Goal: Task Accomplishment & Management: Manage account settings

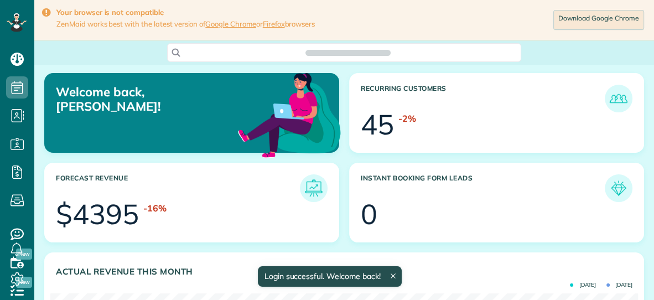
scroll to position [261, 587]
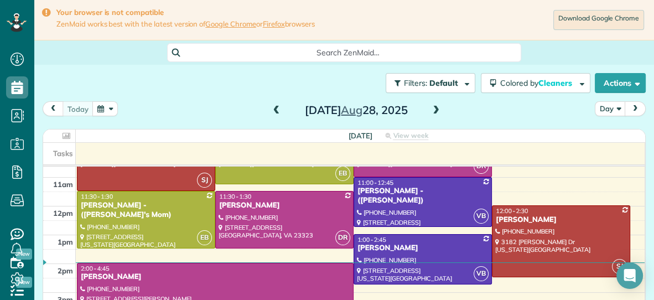
scroll to position [101, 0]
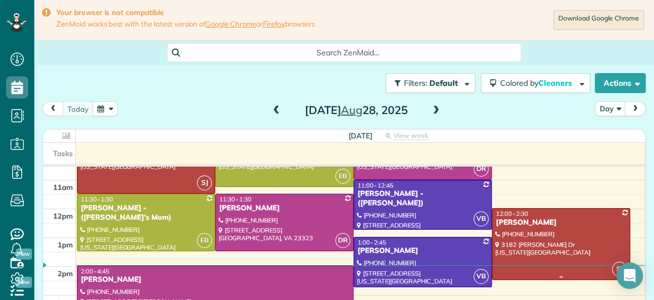
click at [548, 232] on div at bounding box center [561, 244] width 137 height 70
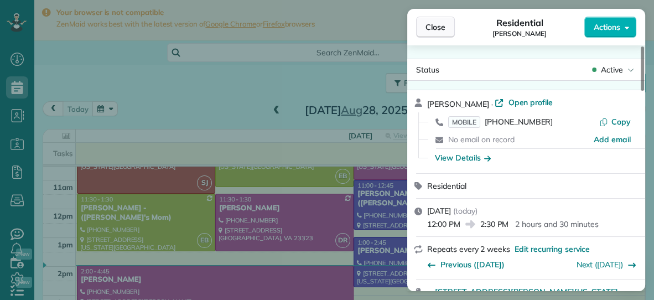
click at [439, 31] on span "Close" at bounding box center [436, 27] width 20 height 11
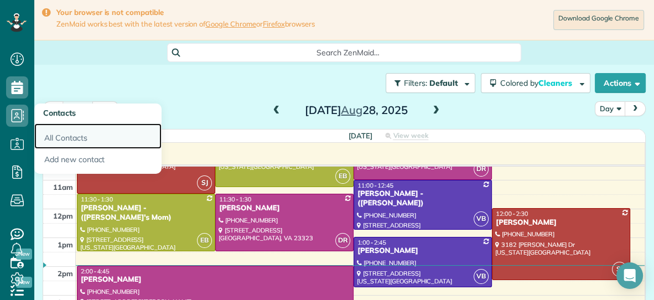
click at [60, 134] on link "All Contacts" at bounding box center [97, 135] width 127 height 25
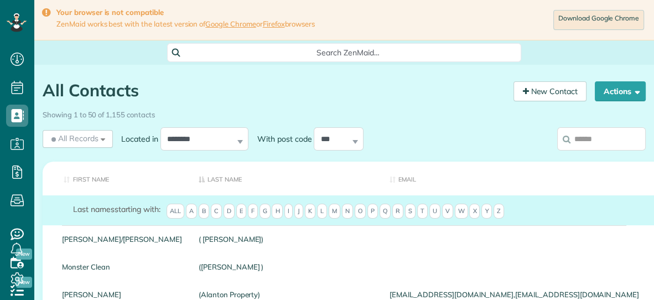
scroll to position [4, 4]
click at [575, 141] on input "search" at bounding box center [601, 138] width 89 height 23
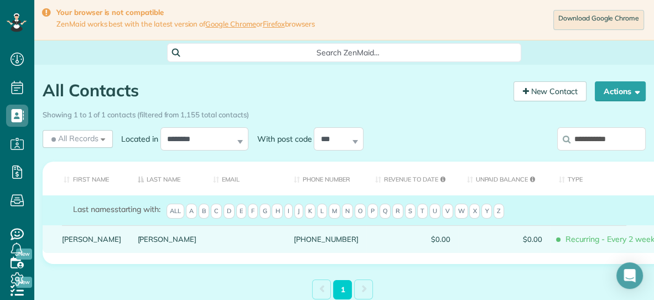
type input "**********"
click at [130, 252] on div "[PERSON_NAME]" at bounding box center [168, 239] width 76 height 28
click at [138, 243] on link "[PERSON_NAME]" at bounding box center [167, 239] width 59 height 8
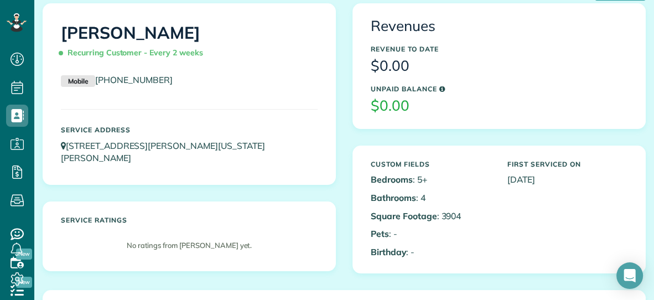
scroll to position [97, 0]
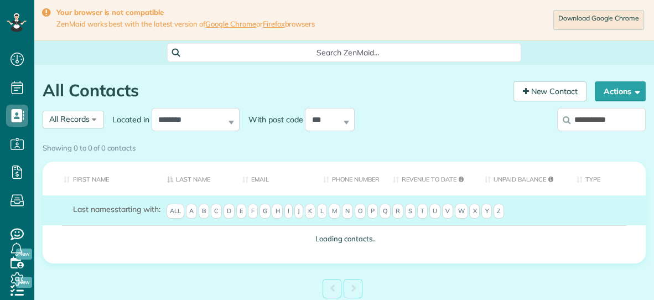
scroll to position [4, 4]
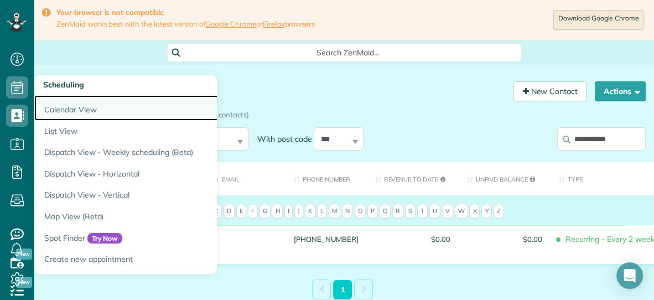
click at [60, 106] on link "Calendar View" at bounding box center [172, 107] width 277 height 25
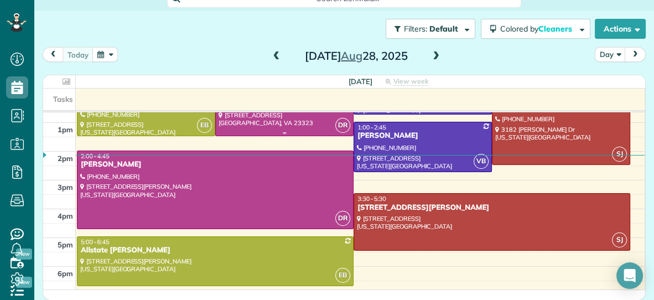
scroll to position [165, 0]
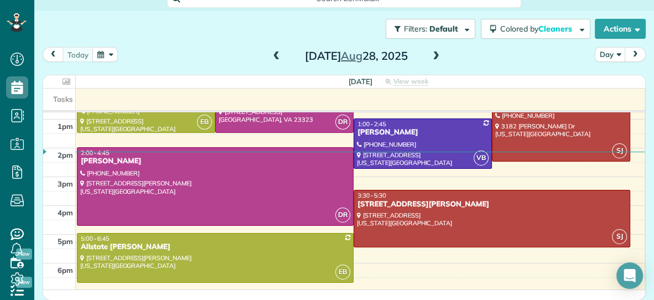
click at [277, 56] on span at bounding box center [277, 56] width 12 height 10
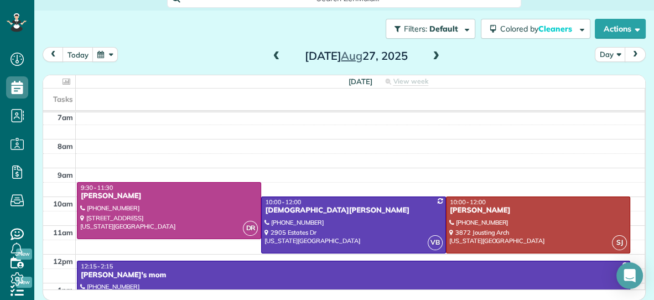
scroll to position [0, 0]
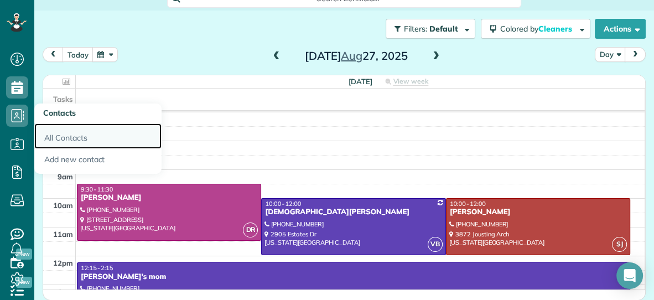
click at [56, 138] on link "All Contacts" at bounding box center [97, 135] width 127 height 25
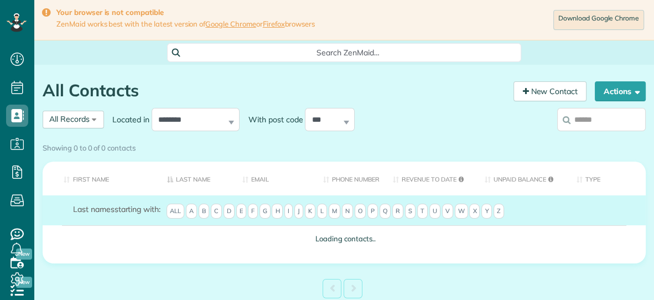
scroll to position [4, 4]
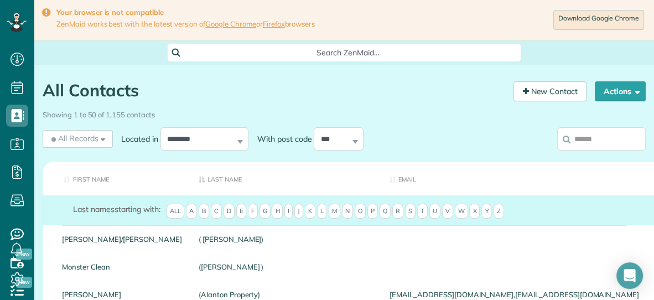
click at [623, 145] on input "search" at bounding box center [601, 138] width 89 height 23
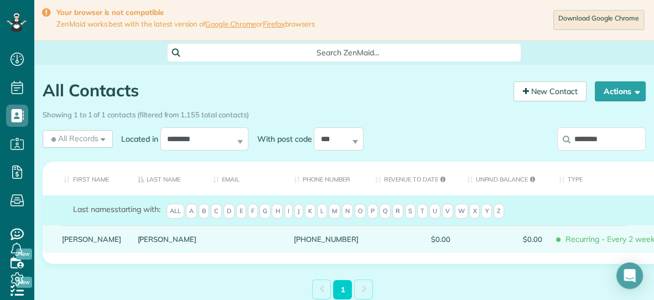
type input "********"
click at [138, 243] on link "Knapp" at bounding box center [167, 239] width 59 height 8
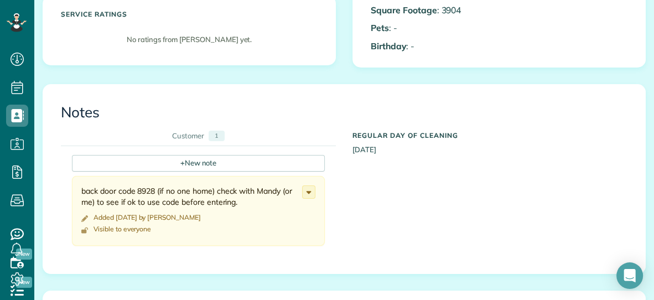
scroll to position [303, 0]
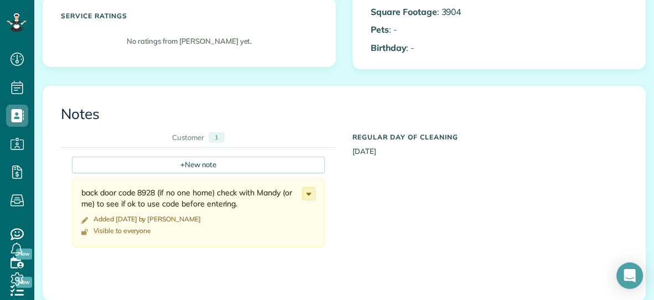
click at [309, 193] on use at bounding box center [309, 194] width 5 height 3
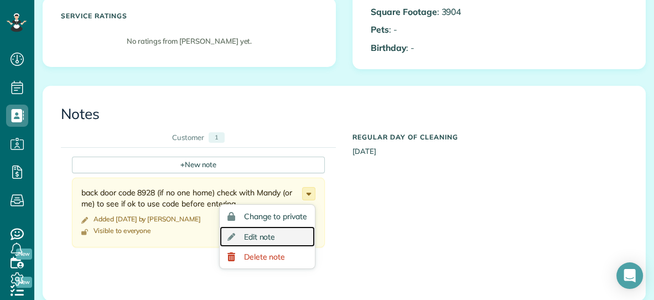
click at [267, 234] on span "Edit note" at bounding box center [260, 237] width 32 height 8
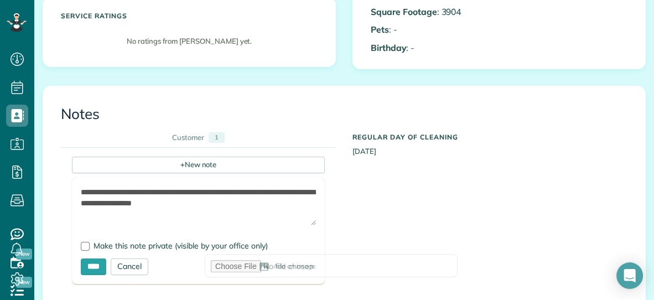
click at [231, 205] on textarea "**********" at bounding box center [198, 206] width 235 height 39
type textarea "**********"
click at [100, 264] on input "****" at bounding box center [93, 266] width 25 height 17
type input "**********"
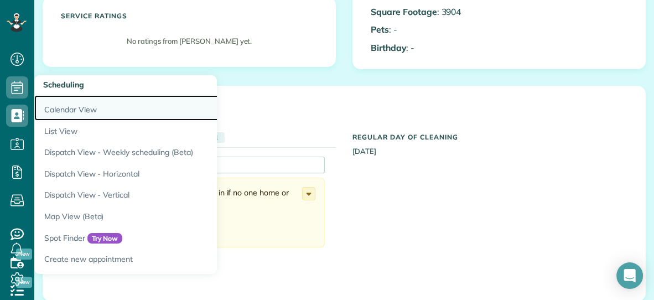
click at [90, 102] on link "Calendar View" at bounding box center [172, 107] width 277 height 25
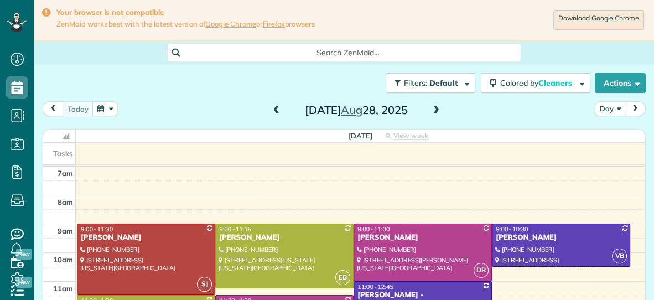
scroll to position [4, 4]
click at [437, 108] on span at bounding box center [436, 111] width 12 height 10
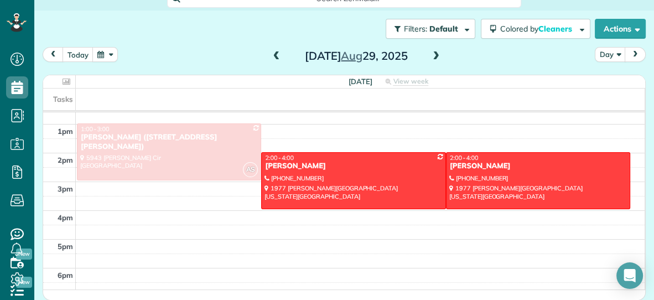
scroll to position [165, 0]
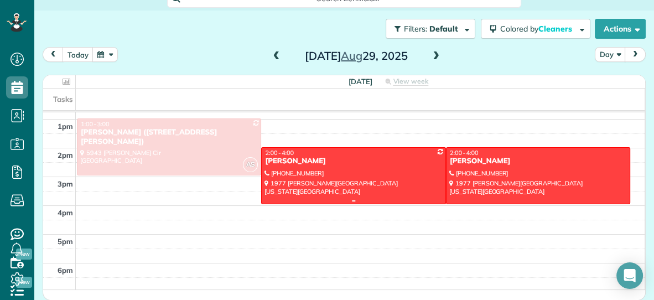
click at [352, 184] on div at bounding box center [353, 176] width 183 height 56
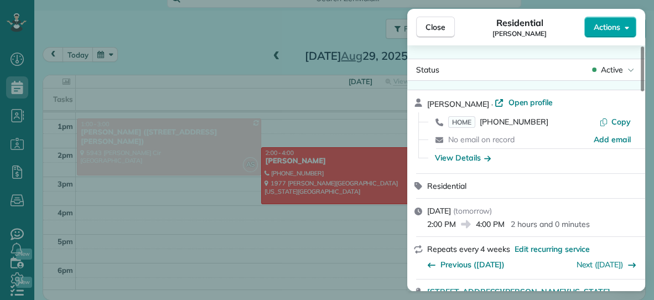
click at [607, 27] on span "Actions" at bounding box center [607, 27] width 27 height 11
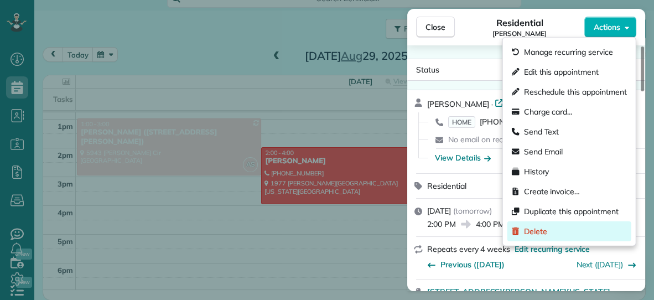
click at [536, 229] on span "Delete" at bounding box center [535, 231] width 23 height 11
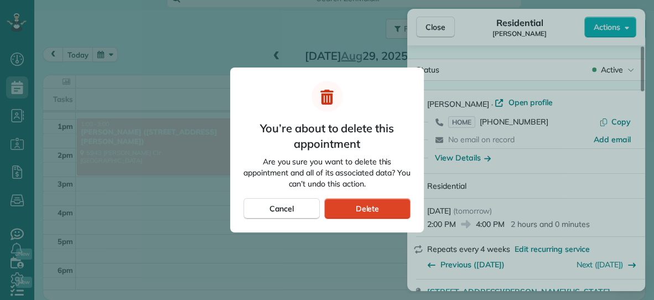
click at [370, 209] on span "Delete" at bounding box center [367, 208] width 24 height 11
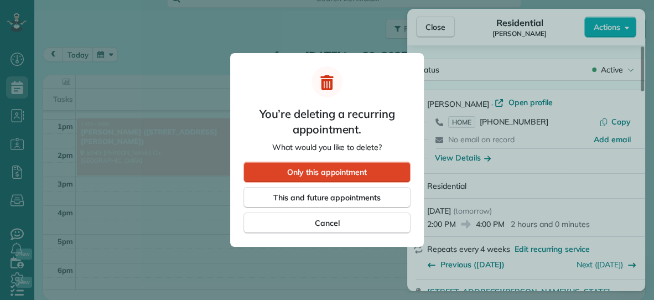
click at [329, 174] on span "Only this appointment" at bounding box center [327, 172] width 80 height 11
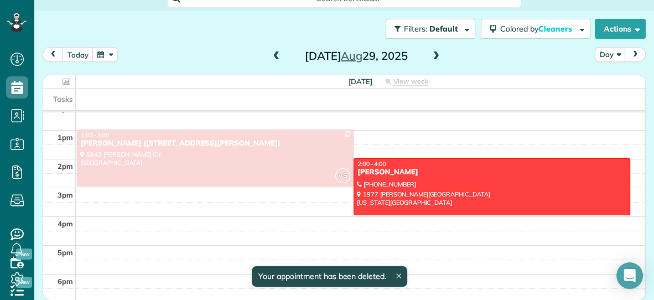
scroll to position [53, 0]
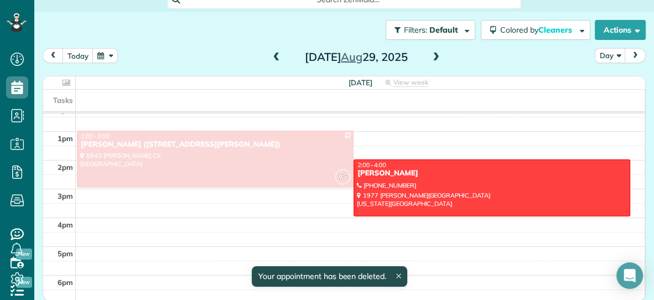
click at [277, 58] on span at bounding box center [277, 58] width 12 height 10
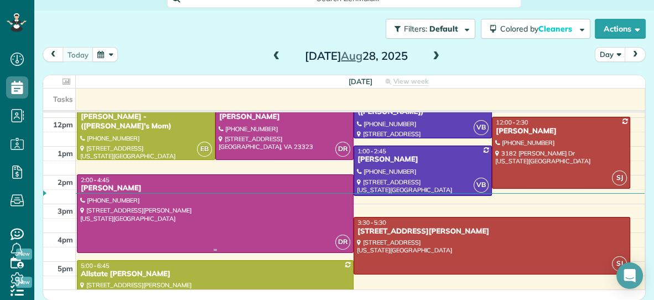
scroll to position [139, 0]
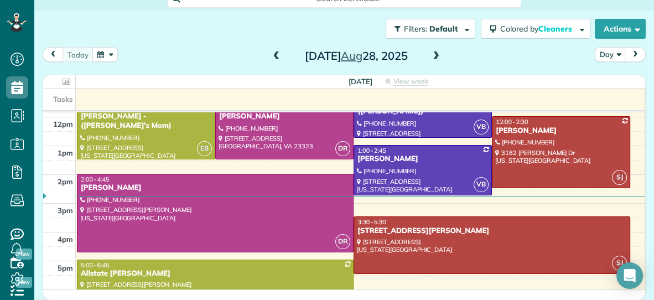
click at [436, 56] on span at bounding box center [436, 56] width 12 height 10
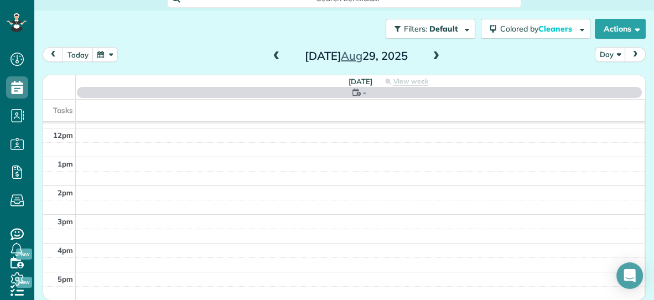
scroll to position [0, 0]
click at [436, 56] on span at bounding box center [436, 56] width 12 height 10
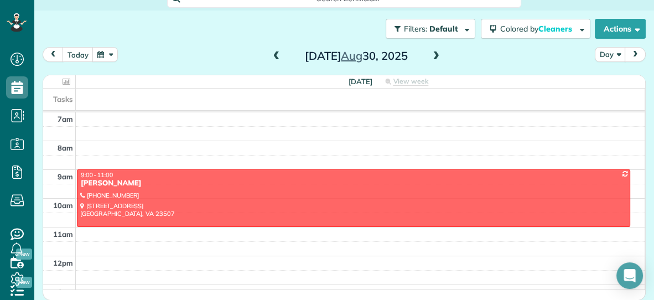
click at [436, 56] on span at bounding box center [436, 56] width 12 height 10
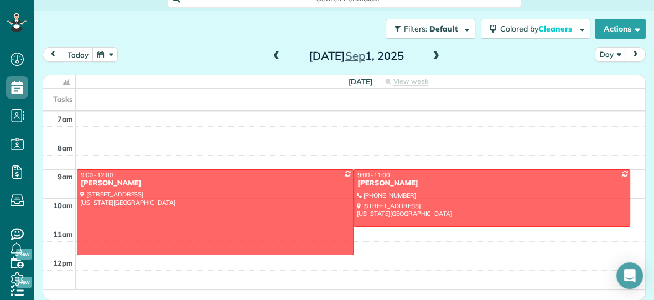
click at [436, 56] on span at bounding box center [436, 56] width 12 height 10
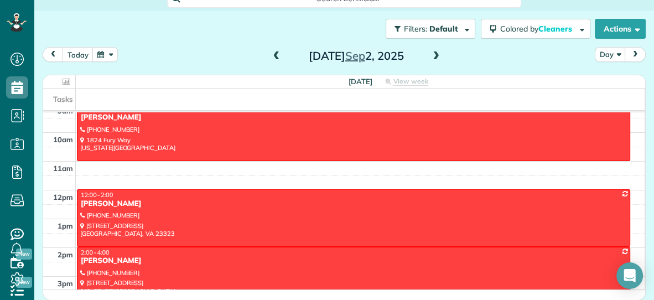
scroll to position [61, 0]
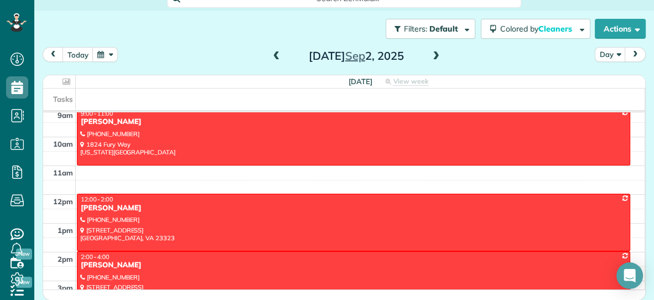
click at [276, 58] on span at bounding box center [277, 56] width 12 height 10
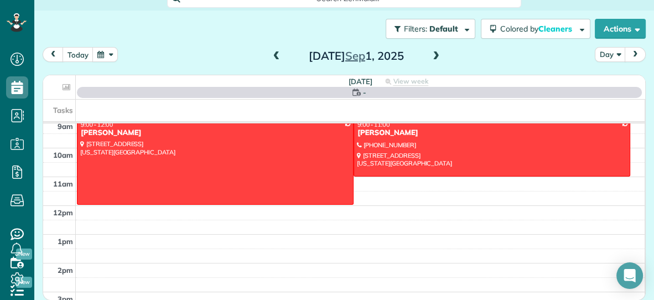
scroll to position [0, 0]
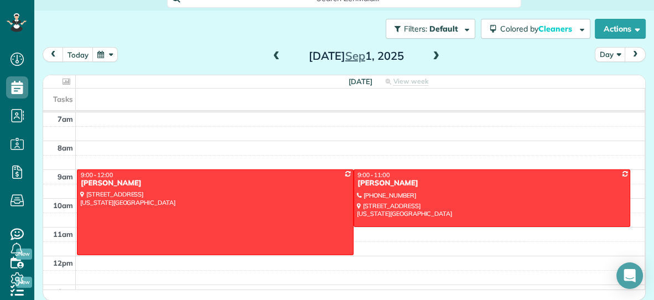
click at [273, 53] on span at bounding box center [277, 56] width 12 height 10
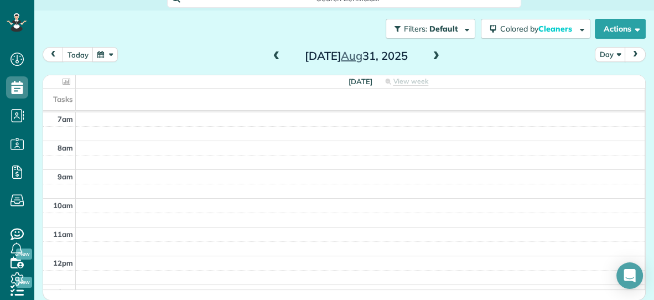
click at [277, 51] on span at bounding box center [277, 56] width 12 height 10
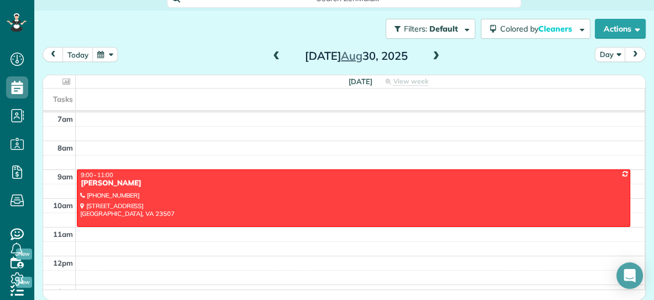
click at [277, 55] on span at bounding box center [277, 56] width 12 height 10
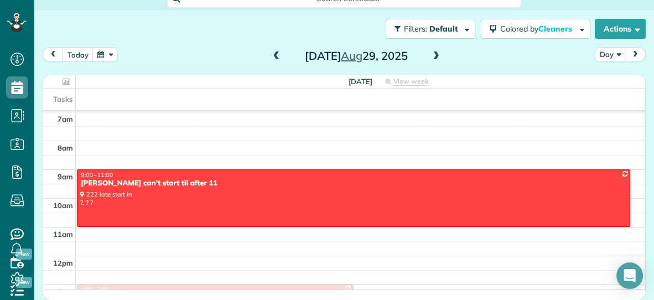
click at [273, 51] on span at bounding box center [277, 56] width 12 height 10
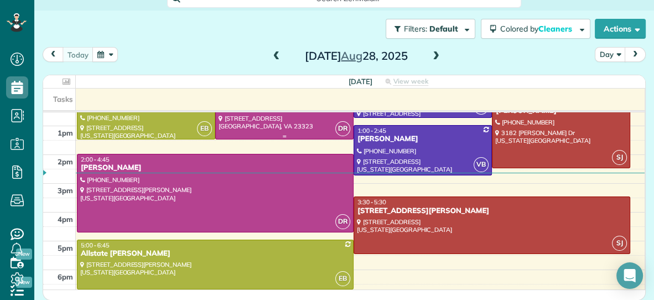
scroll to position [162, 0]
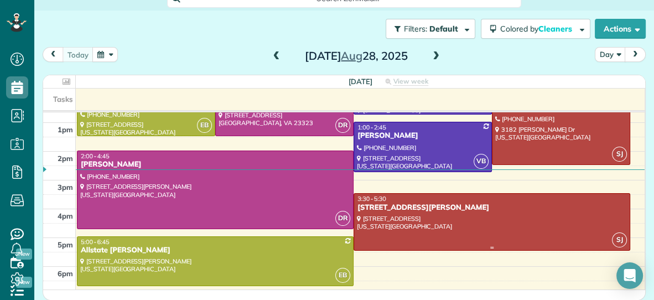
click at [441, 216] on div at bounding box center [492, 222] width 276 height 56
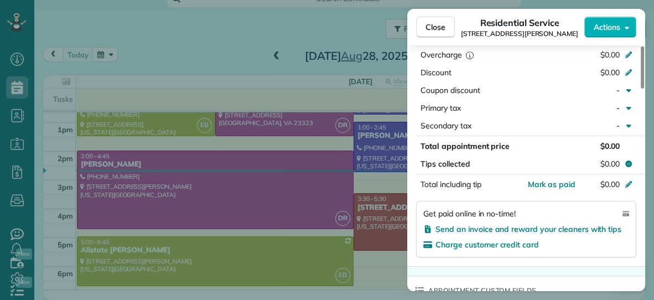
scroll to position [541, 0]
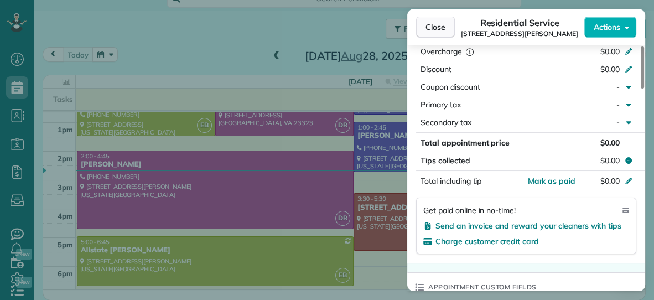
click at [429, 23] on span "Close" at bounding box center [436, 27] width 20 height 11
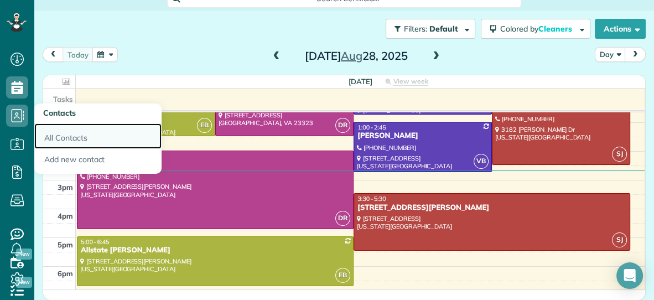
click at [68, 141] on link "All Contacts" at bounding box center [97, 135] width 127 height 25
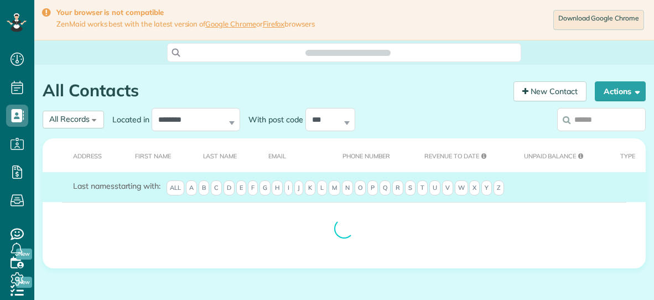
click at [610, 122] on input "search" at bounding box center [601, 119] width 89 height 23
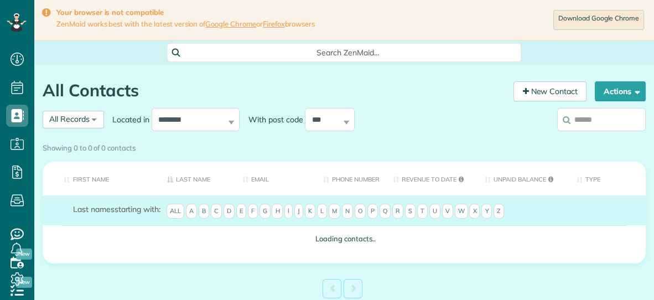
scroll to position [4, 4]
type input "********"
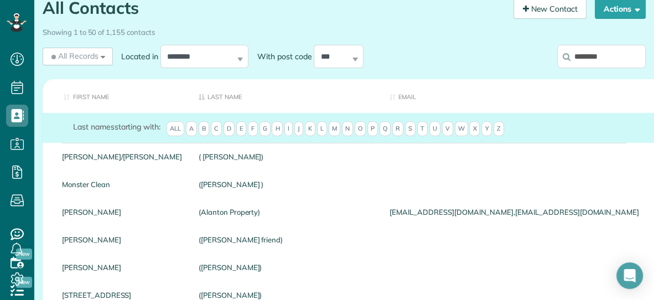
scroll to position [0, 0]
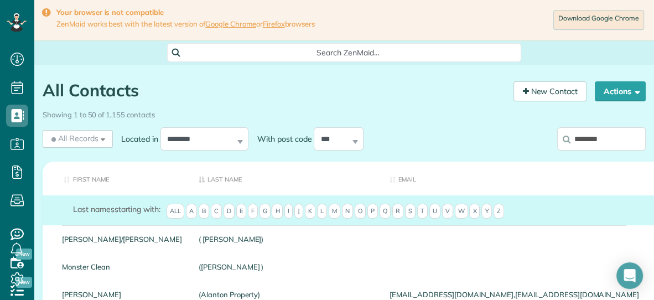
click at [571, 136] on input "********" at bounding box center [601, 138] width 89 height 23
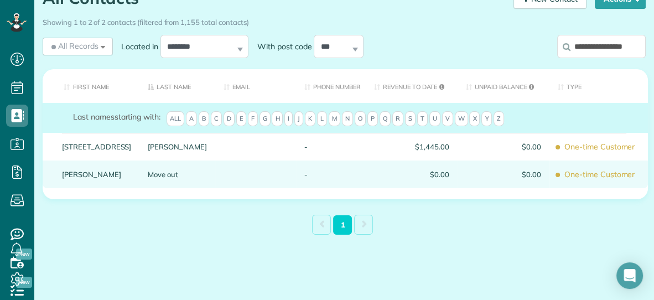
scroll to position [93, 0]
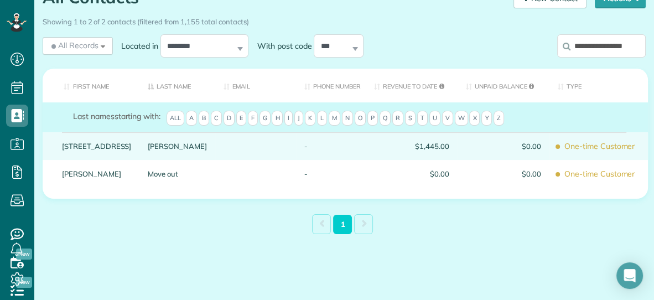
type input "**********"
click at [148, 150] on link "Atkinson" at bounding box center [177, 146] width 59 height 8
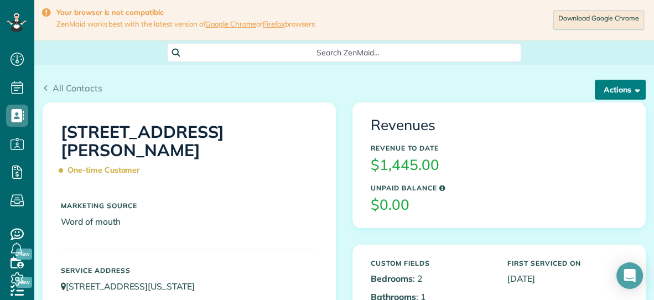
click at [613, 92] on button "Actions" at bounding box center [620, 90] width 51 height 20
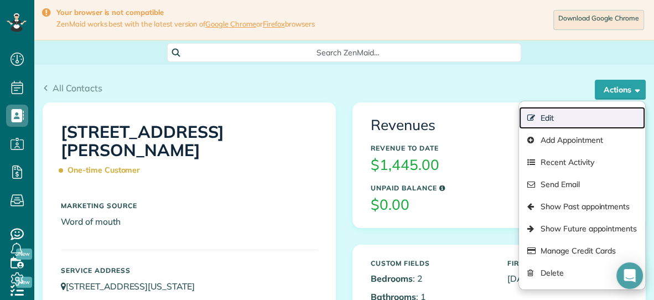
click at [574, 117] on link "Edit" at bounding box center [582, 118] width 126 height 22
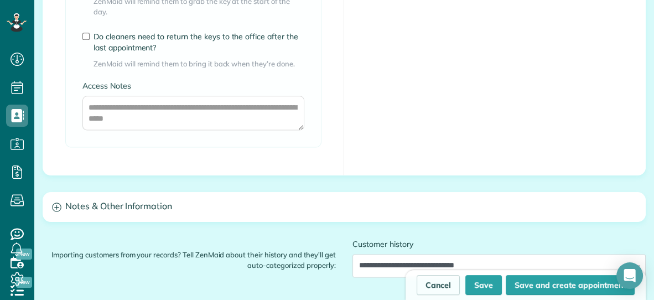
scroll to position [1240, 0]
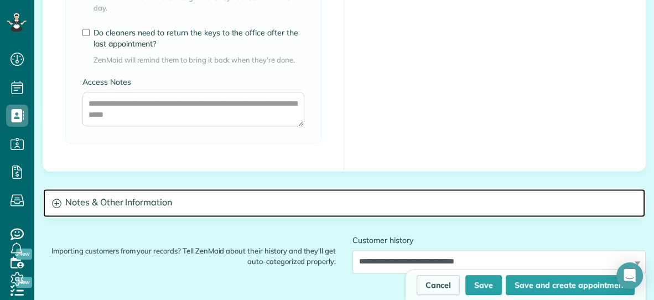
click at [134, 189] on h3 "Notes & Other Information" at bounding box center [344, 203] width 602 height 28
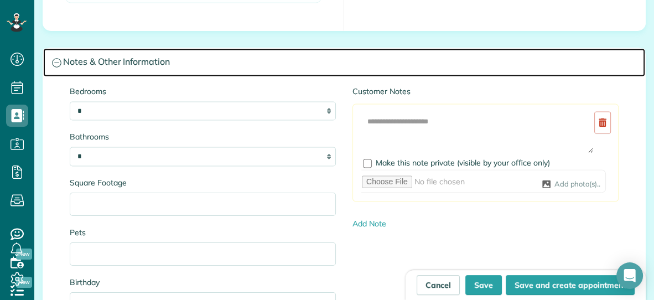
scroll to position [1382, 0]
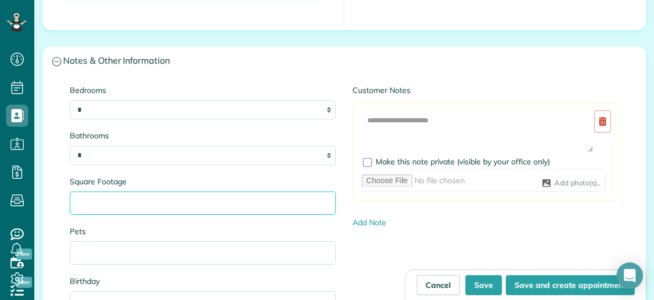
click at [134, 191] on input "Square Footage" at bounding box center [203, 202] width 266 height 23
type input "***"
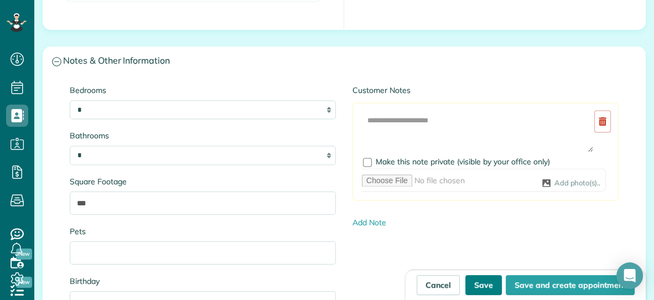
click at [488, 284] on button "Save" at bounding box center [483, 285] width 37 height 20
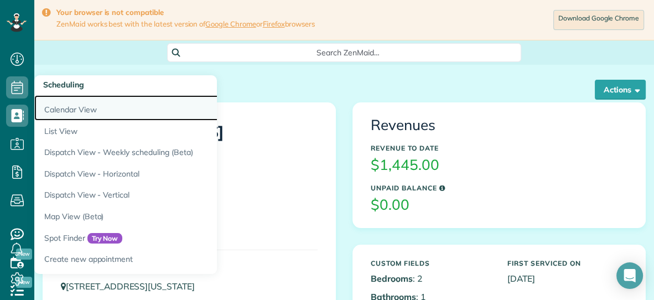
click at [90, 105] on link "Calendar View" at bounding box center [172, 107] width 277 height 25
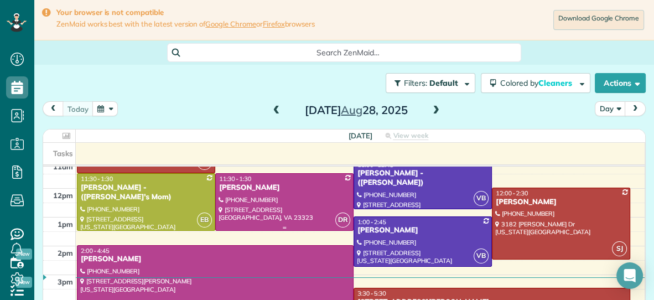
scroll to position [121, 0]
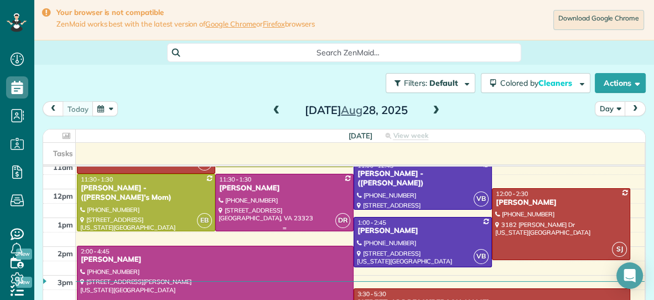
click at [234, 182] on span "11:30 - 1:30" at bounding box center [235, 179] width 32 height 8
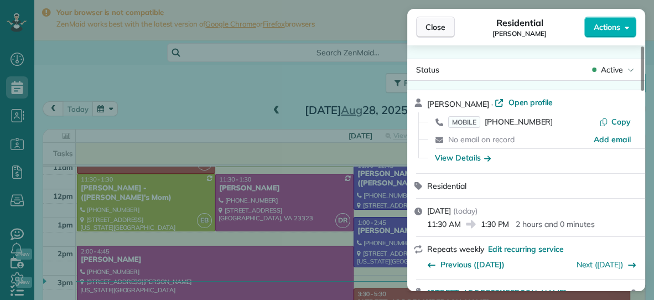
click at [438, 25] on span "Close" at bounding box center [436, 27] width 20 height 11
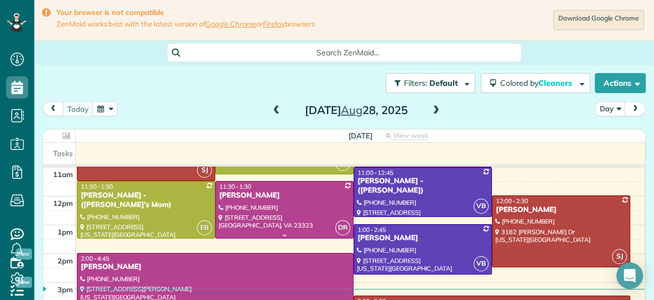
scroll to position [110, 0]
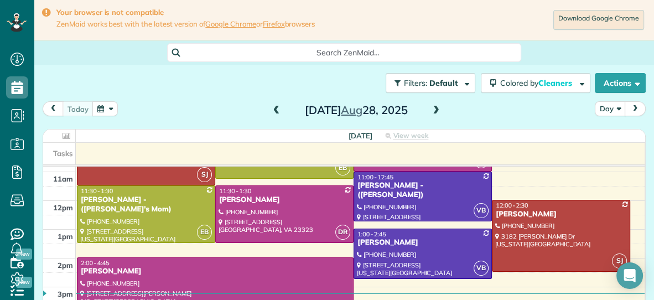
click at [312, 284] on div at bounding box center [215, 296] width 276 height 77
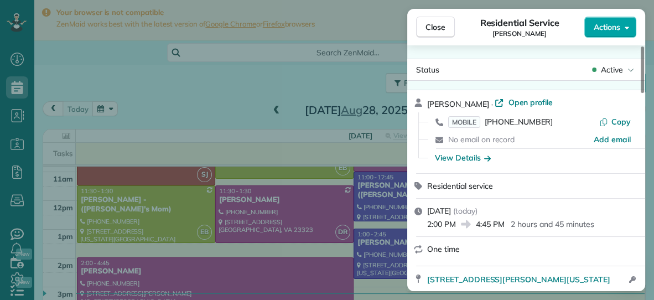
click at [603, 25] on span "Actions" at bounding box center [607, 27] width 27 height 11
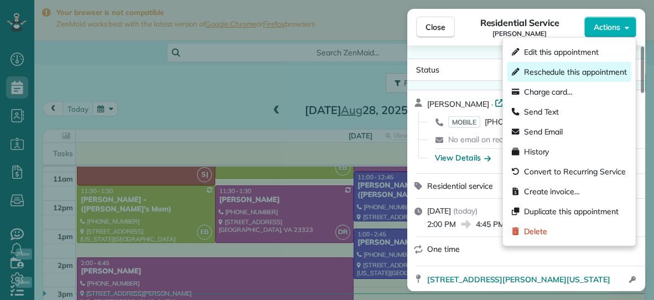
click at [570, 75] on span "Reschedule this appointment" at bounding box center [575, 71] width 103 height 11
select select "*"
select select "****"
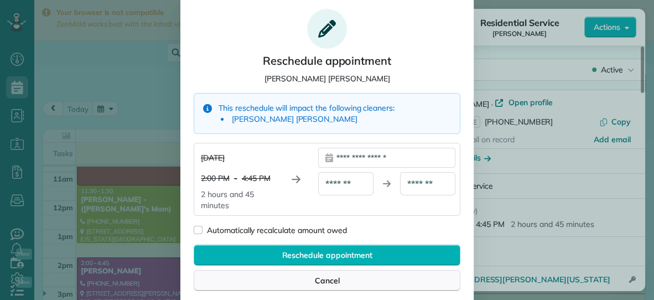
click at [290, 278] on div "Cancel" at bounding box center [327, 280] width 267 height 21
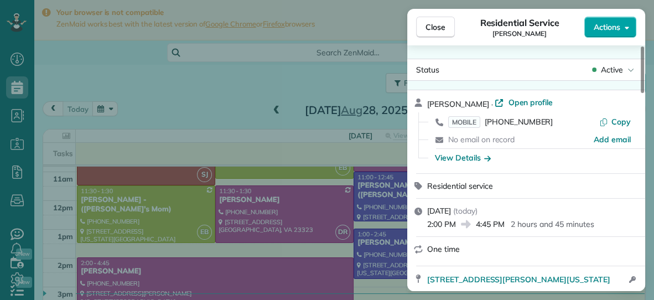
click at [613, 33] on button "Actions" at bounding box center [610, 27] width 52 height 21
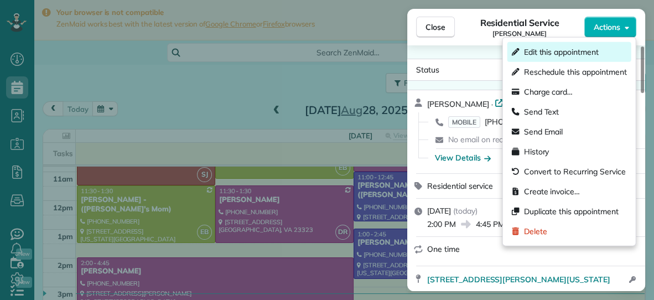
click at [578, 53] on span "Edit this appointment" at bounding box center [561, 51] width 75 height 11
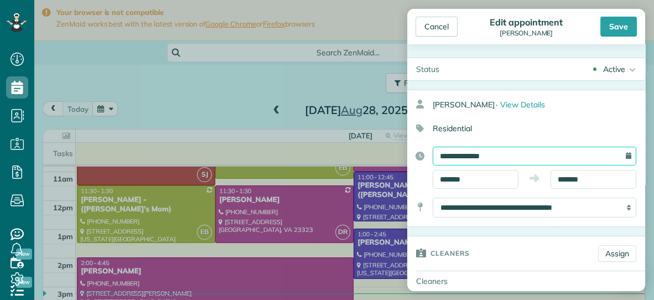
click at [503, 156] on input "**********" at bounding box center [535, 156] width 204 height 19
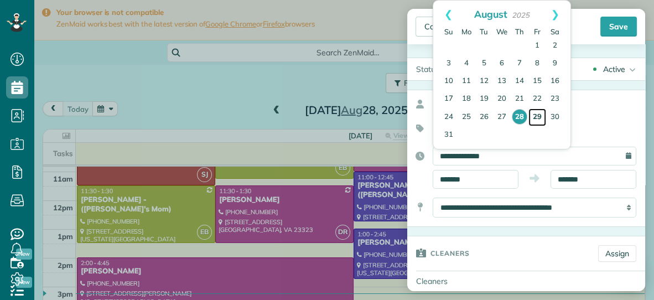
click at [534, 115] on link "29" at bounding box center [538, 117] width 18 height 18
type input "**********"
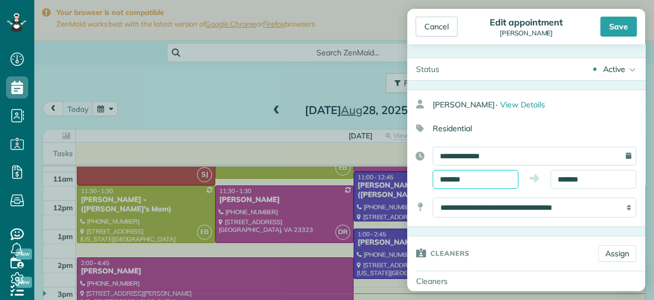
click at [489, 180] on input "*******" at bounding box center [476, 179] width 86 height 19
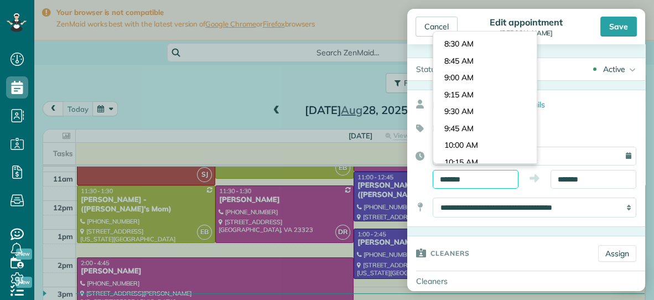
scroll to position [551, 0]
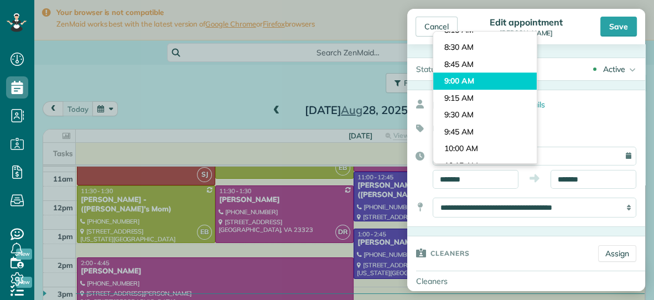
click at [485, 80] on body "Dashboard Scheduling Calendar View List View Dispatch View - Weekly scheduling …" at bounding box center [327, 150] width 654 height 300
type input "*******"
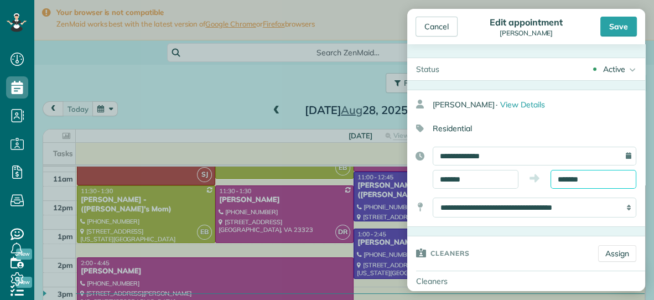
click at [601, 181] on input "*******" at bounding box center [594, 179] width 86 height 19
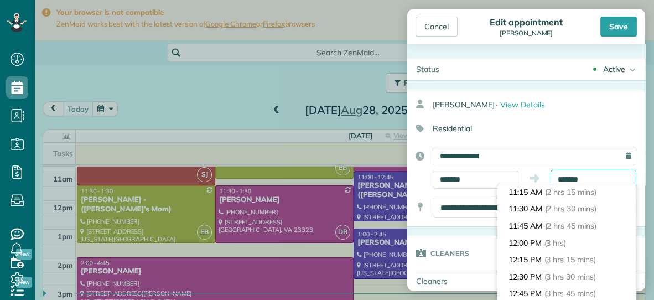
scroll to position [150, 0]
click at [567, 245] on span "(3 hrs)" at bounding box center [556, 245] width 22 height 10
type input "********"
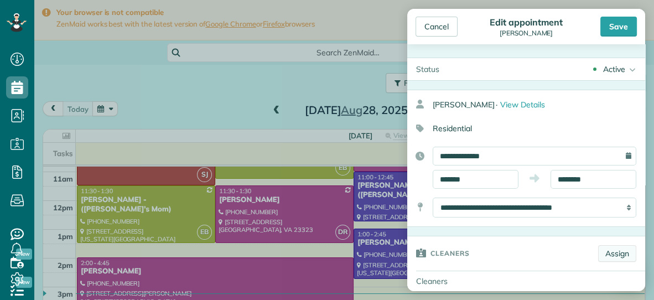
click at [618, 250] on link "Assign" at bounding box center [617, 253] width 38 height 17
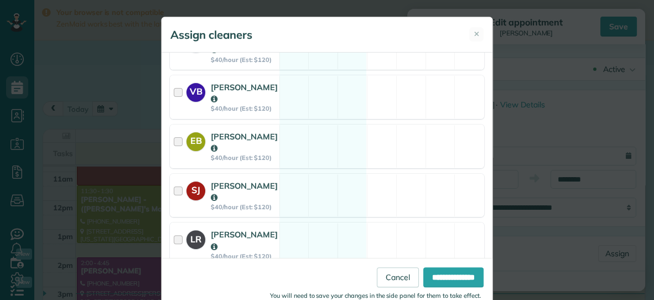
scroll to position [278, 0]
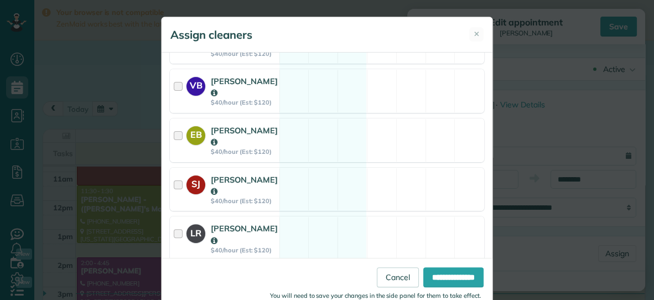
click at [365, 266] on div "[PERSON_NAME] $40/hour (Est: $120) Available" at bounding box center [327, 288] width 314 height 44
click at [450, 278] on input "**********" at bounding box center [453, 277] width 60 height 20
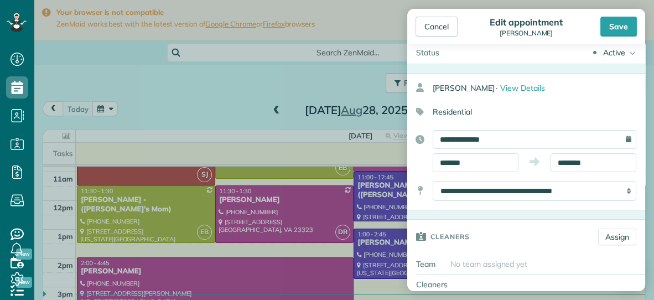
scroll to position [0, 0]
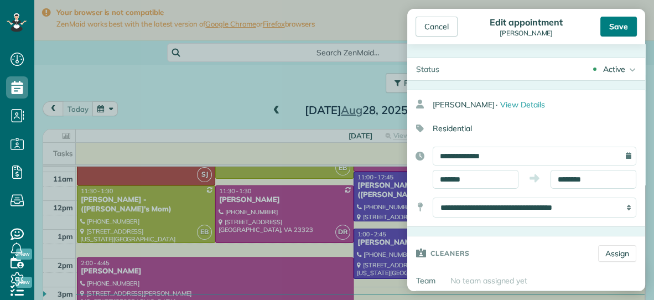
click at [622, 31] on div "Save" at bounding box center [619, 27] width 37 height 20
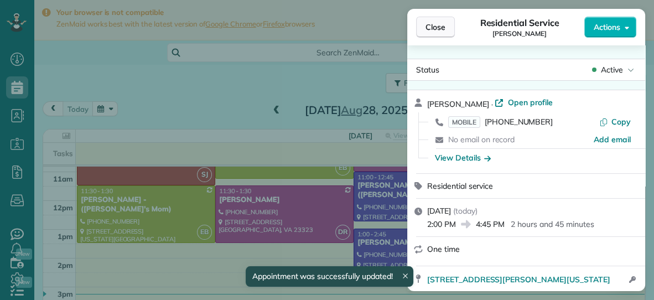
click at [446, 30] on button "Close" at bounding box center [435, 27] width 39 height 21
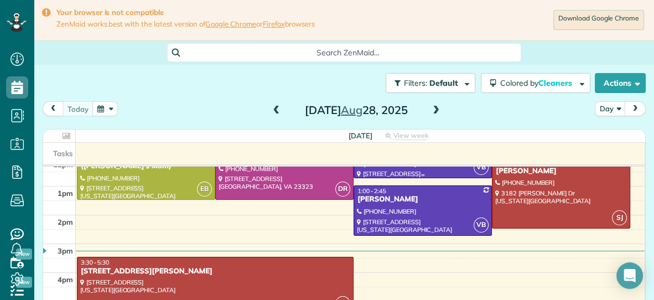
scroll to position [154, 0]
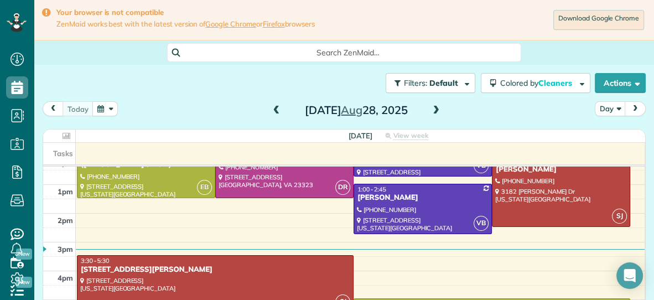
click at [292, 268] on div "[STREET_ADDRESS][PERSON_NAME]" at bounding box center [215, 269] width 270 height 9
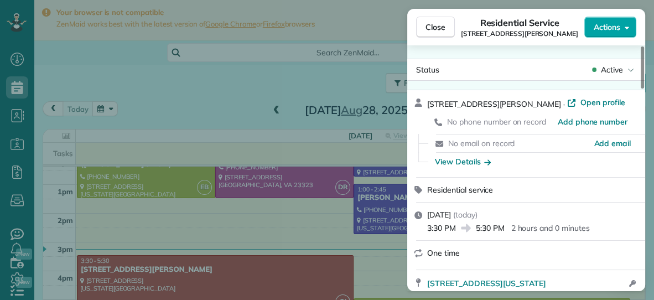
click at [613, 32] on span "Actions" at bounding box center [607, 27] width 27 height 11
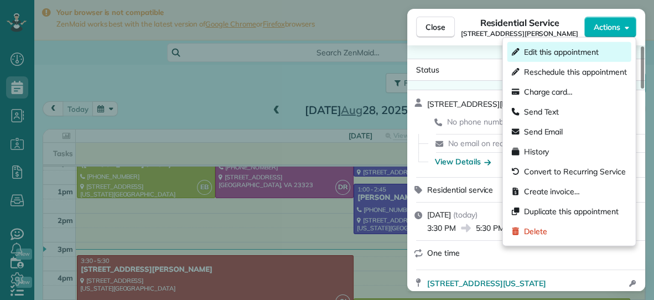
click at [588, 51] on span "Edit this appointment" at bounding box center [561, 51] width 75 height 11
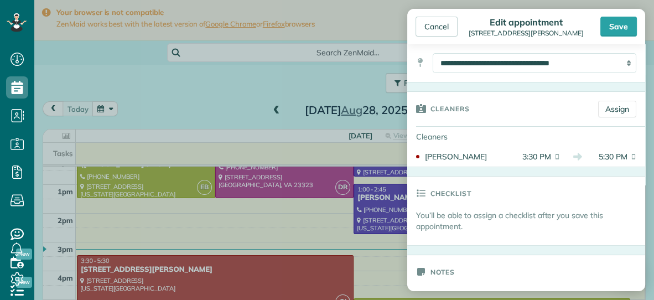
scroll to position [159, 0]
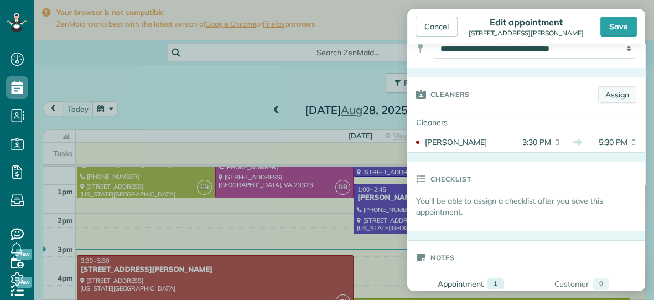
click at [622, 90] on link "Assign" at bounding box center [617, 94] width 38 height 17
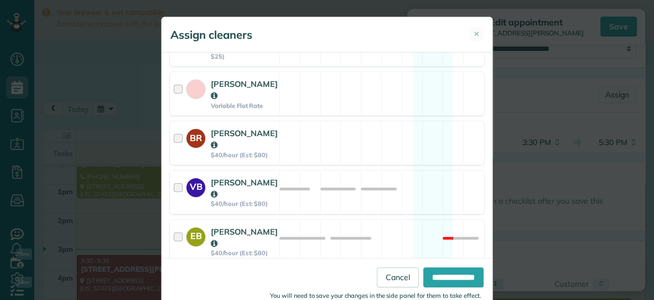
scroll to position [278, 0]
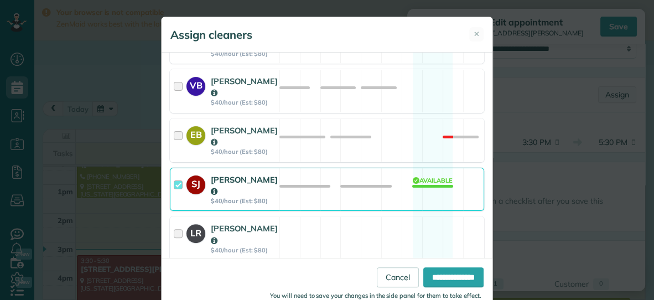
click at [355, 168] on div "SJ [PERSON_NAME] $40/hour (Est: $80) Available" at bounding box center [327, 190] width 314 height 44
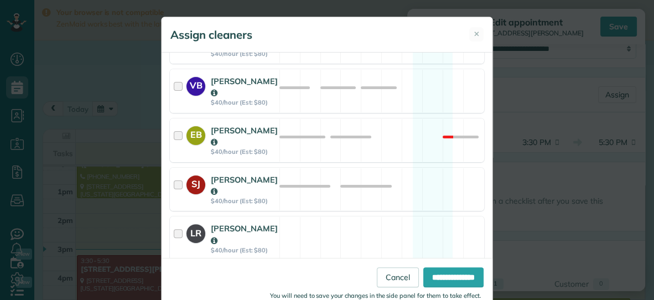
click at [294, 266] on div "[PERSON_NAME] $40/hour (Est: $80) Available" at bounding box center [327, 288] width 314 height 44
click at [424, 275] on input "**********" at bounding box center [453, 277] width 60 height 20
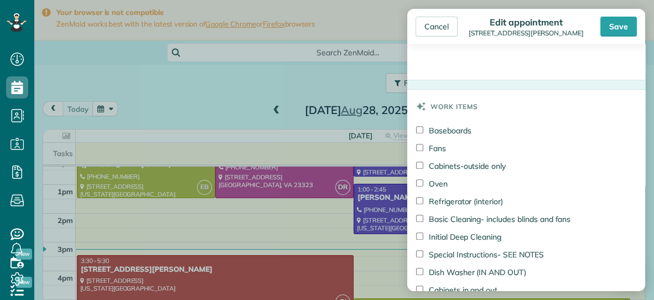
scroll to position [559, 0]
click at [613, 31] on div "Save" at bounding box center [619, 27] width 37 height 20
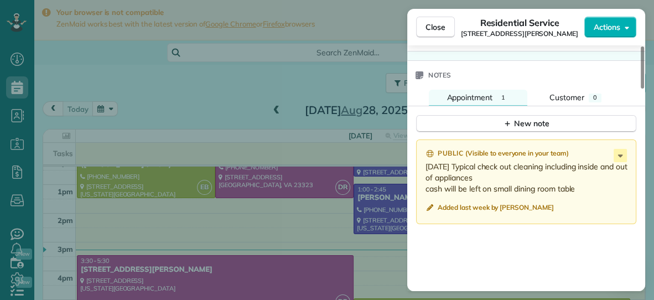
scroll to position [909, 0]
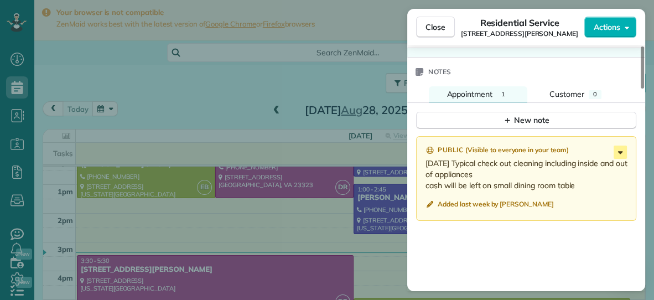
click at [619, 151] on icon at bounding box center [620, 152] width 5 height 3
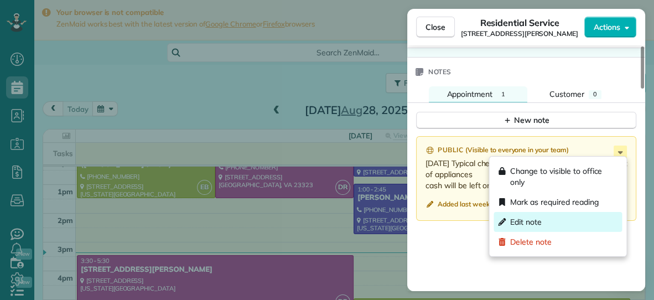
click at [530, 225] on span "Edit note" at bounding box center [526, 221] width 32 height 11
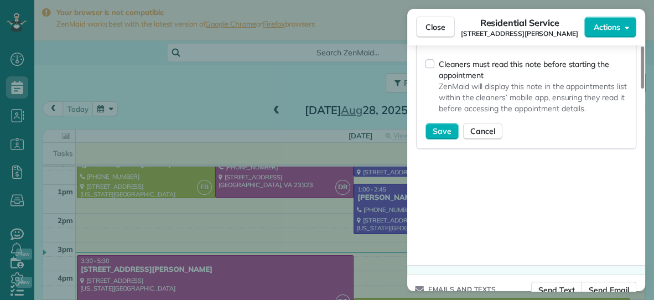
scroll to position [1081, 0]
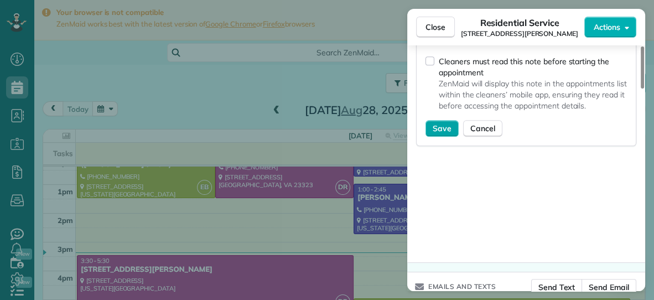
type textarea "**********"
click at [449, 131] on span "Save" at bounding box center [442, 128] width 19 height 11
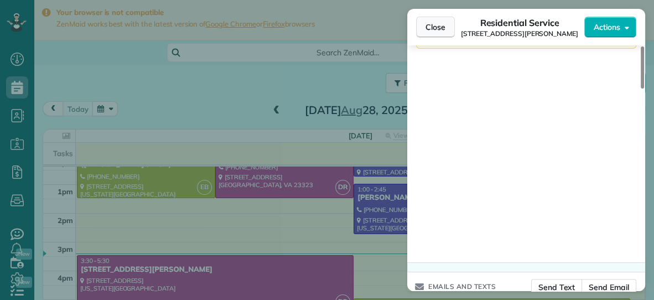
click at [441, 25] on span "Close" at bounding box center [436, 27] width 20 height 11
